Goal: Check status: Check status

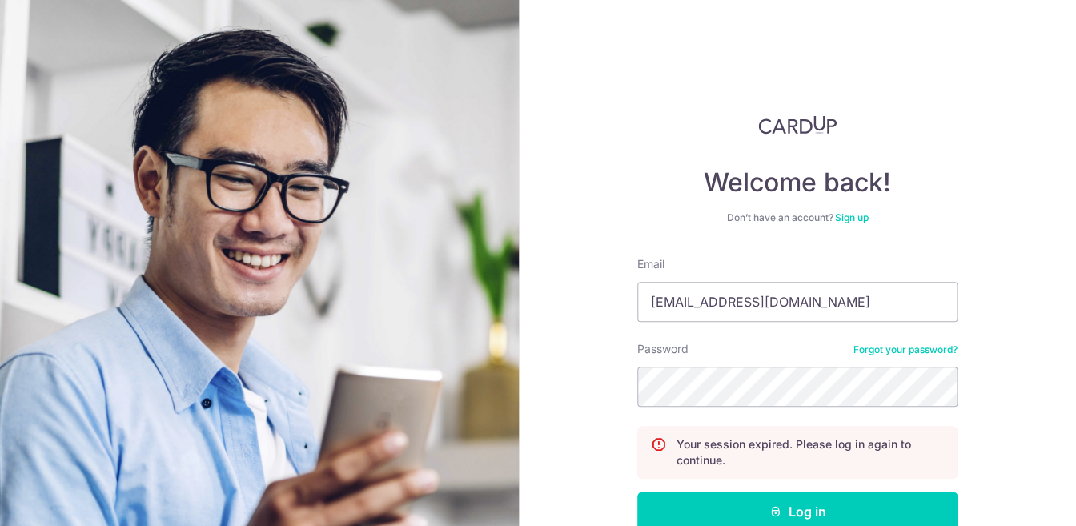
scroll to position [95, 0]
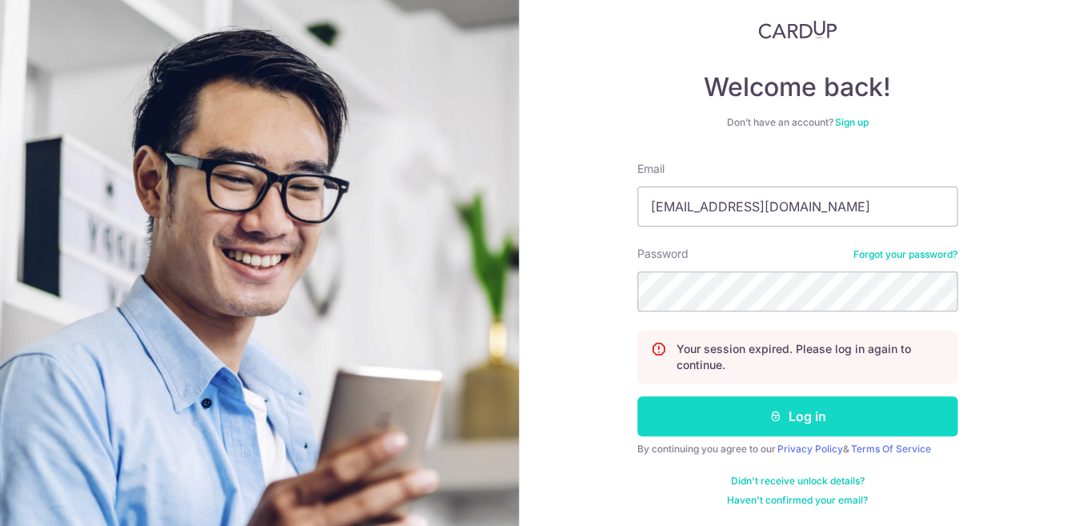
click at [828, 405] on button "Log in" at bounding box center [798, 416] width 320 height 40
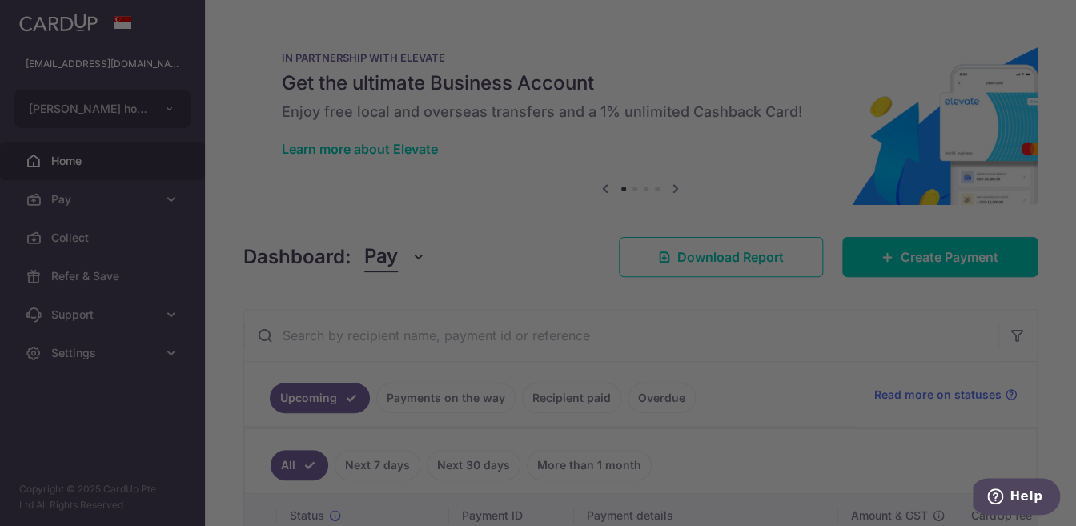
click at [817, 353] on div at bounding box center [543, 266] width 1087 height 532
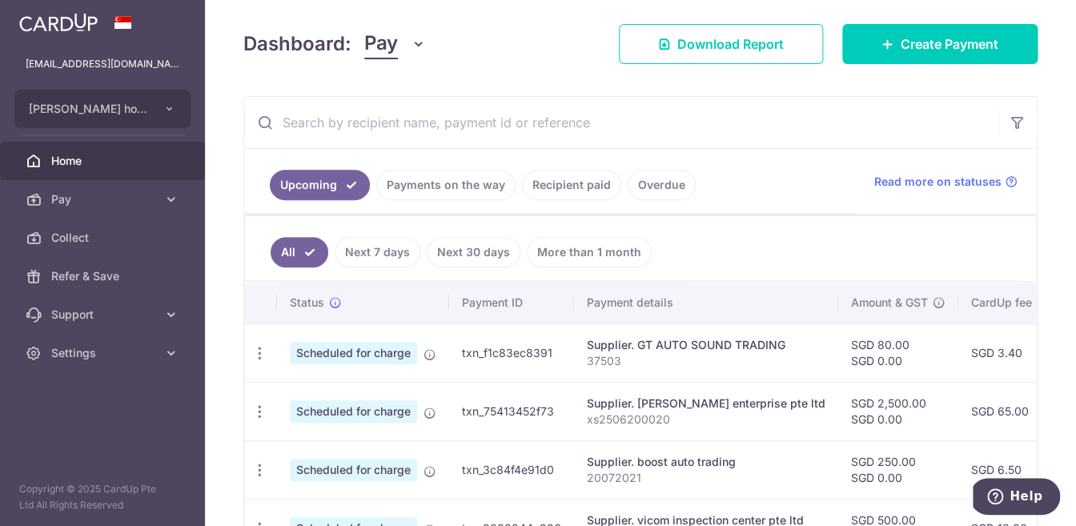
scroll to position [191, 0]
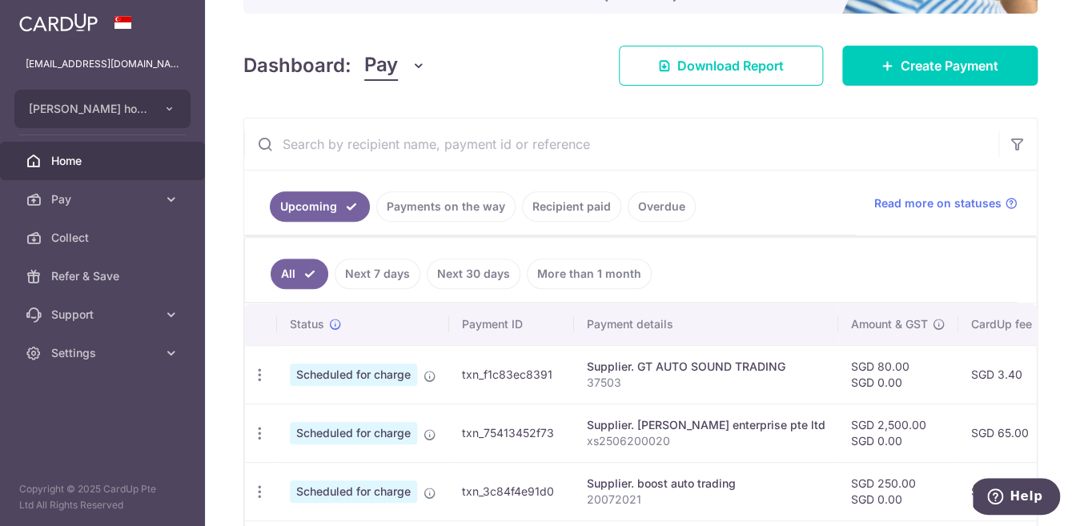
click at [520, 143] on input "text" at bounding box center [621, 144] width 754 height 51
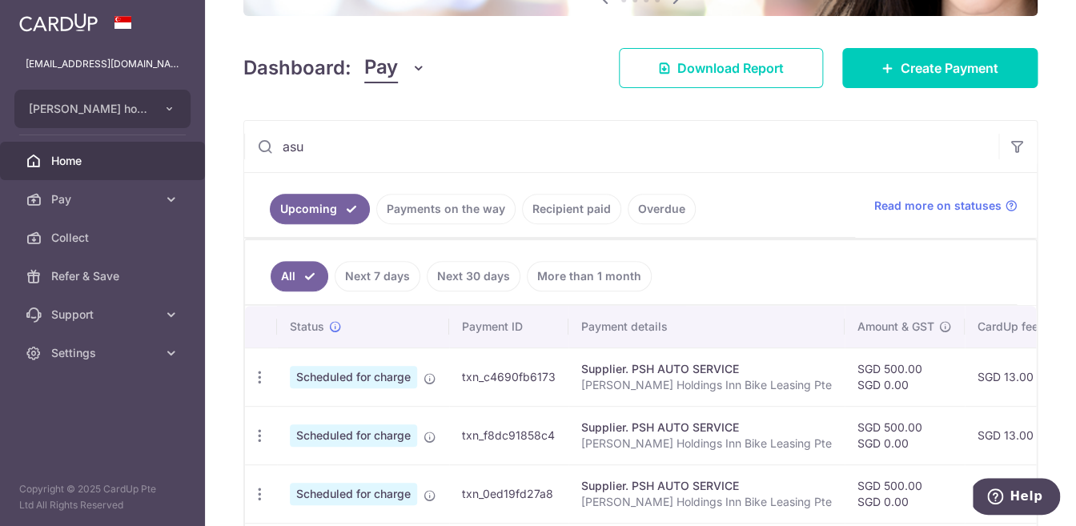
scroll to position [108, 0]
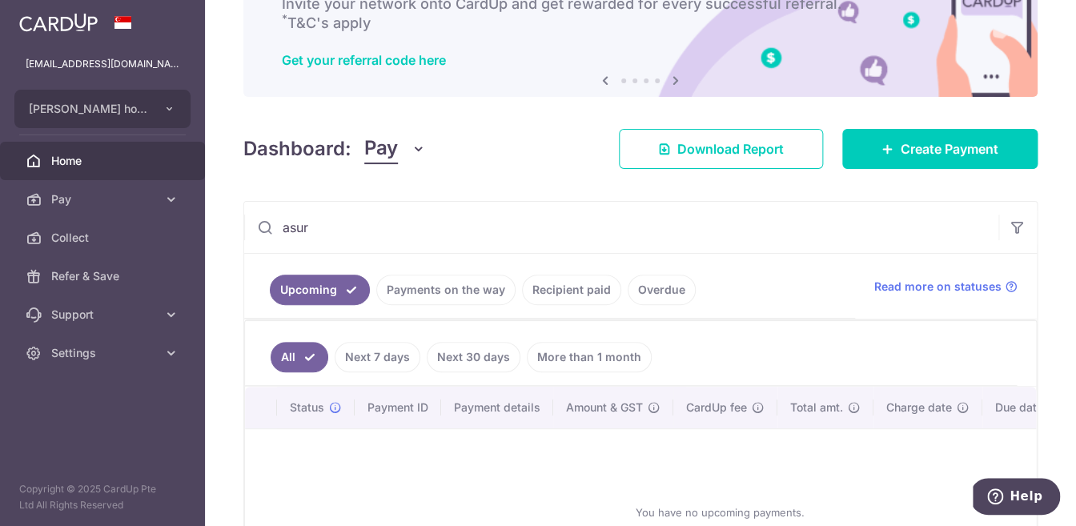
type input "asur"
click at [429, 297] on link "Payments on the way" at bounding box center [445, 290] width 139 height 30
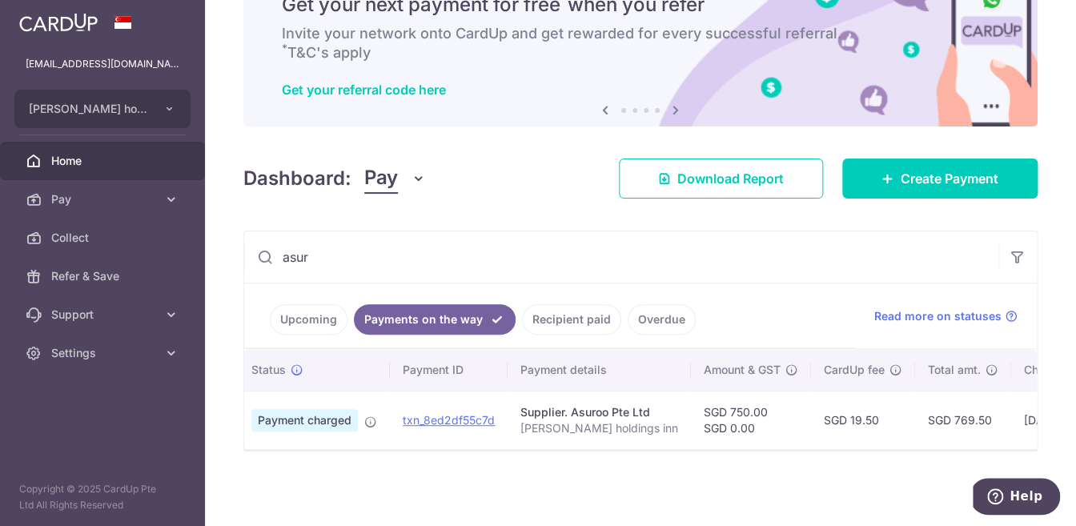
scroll to position [78, 0]
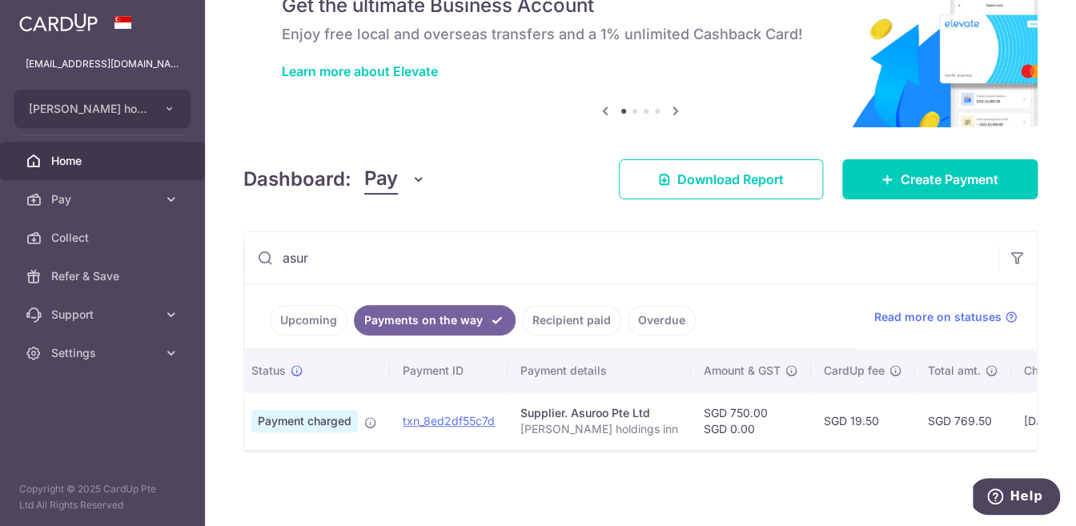
click at [590, 324] on link "Recipient paid" at bounding box center [571, 320] width 99 height 30
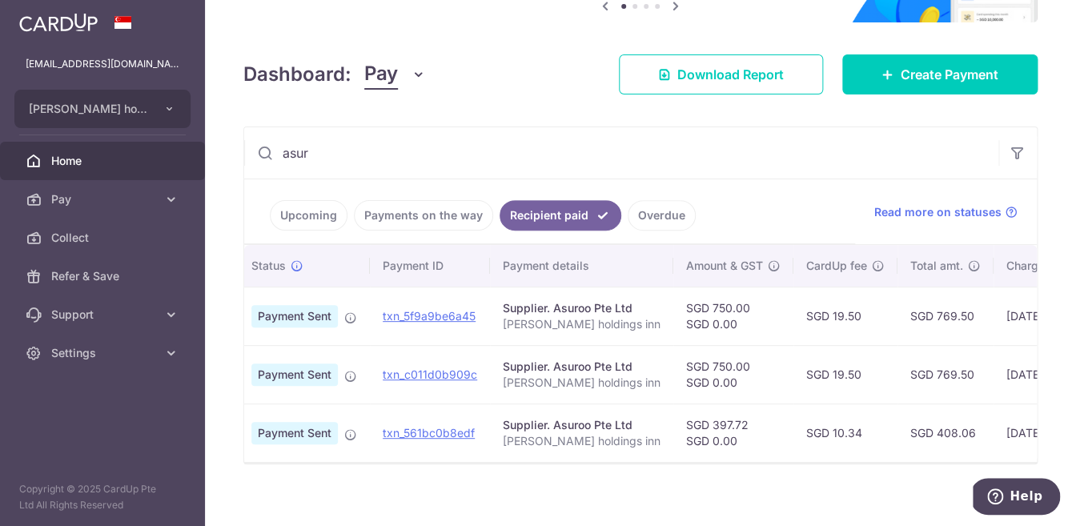
scroll to position [190, 0]
